Goal: Task Accomplishment & Management: Manage account settings

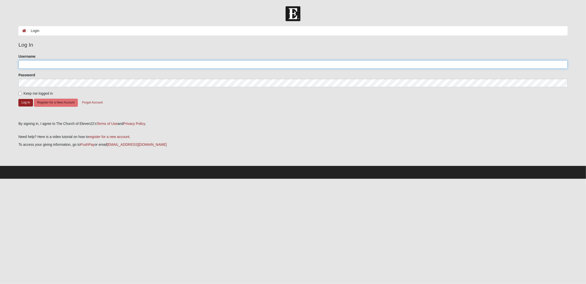
click at [43, 64] on input "Username" at bounding box center [292, 64] width 549 height 9
click at [92, 64] on input "Username" at bounding box center [292, 64] width 549 height 9
type input "pillars"
click at [23, 103] on button "Log In" at bounding box center [25, 102] width 15 height 7
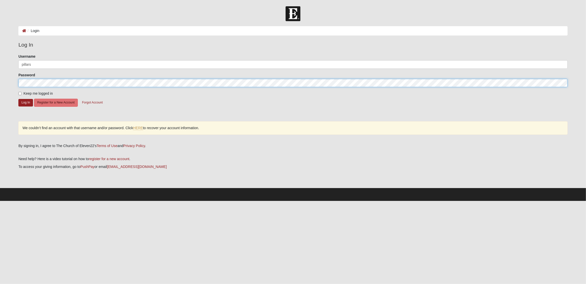
click at [6, 82] on form "Header Login Login Status Hello 9Embers My Account Log Out Navigation Login Log…" at bounding box center [293, 103] width 586 height 195
click at [22, 102] on button "Log In" at bounding box center [25, 102] width 15 height 7
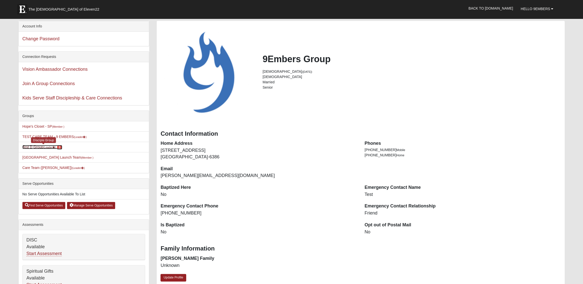
click at [36, 147] on link "Test D Group (Leader ) 1" at bounding box center [42, 147] width 40 height 4
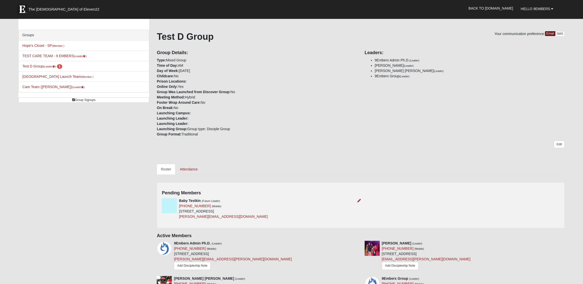
scroll to position [90, 0]
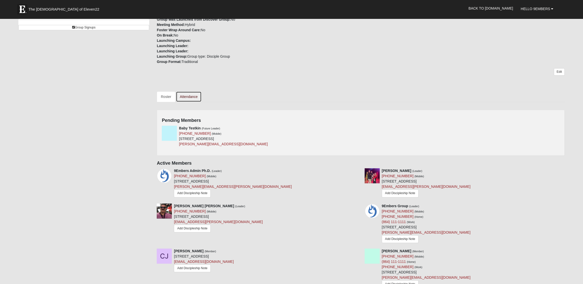
click at [182, 98] on link "Attendance" at bounding box center [189, 96] width 26 height 11
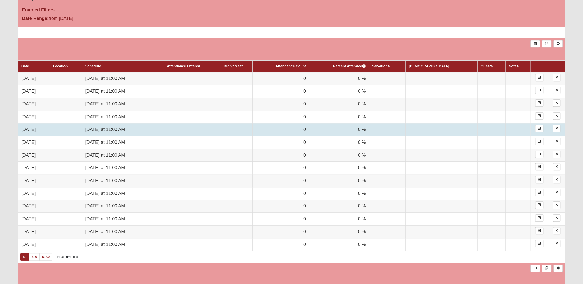
scroll to position [216, 0]
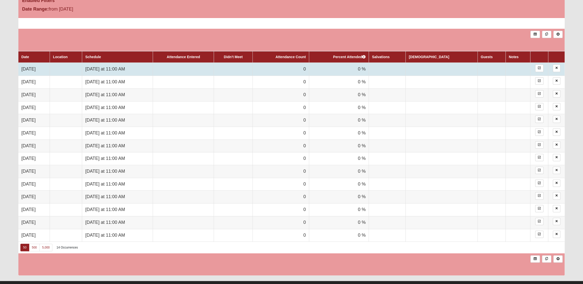
click at [191, 70] on td at bounding box center [183, 69] width 61 height 13
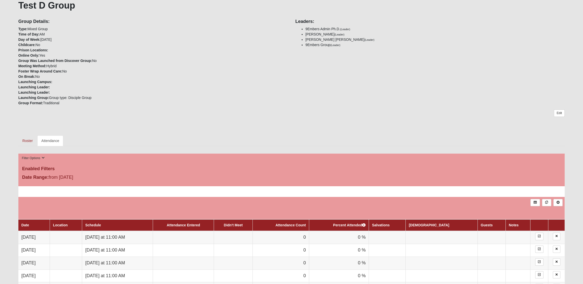
scroll to position [144, 0]
